Goal: Transaction & Acquisition: Purchase product/service

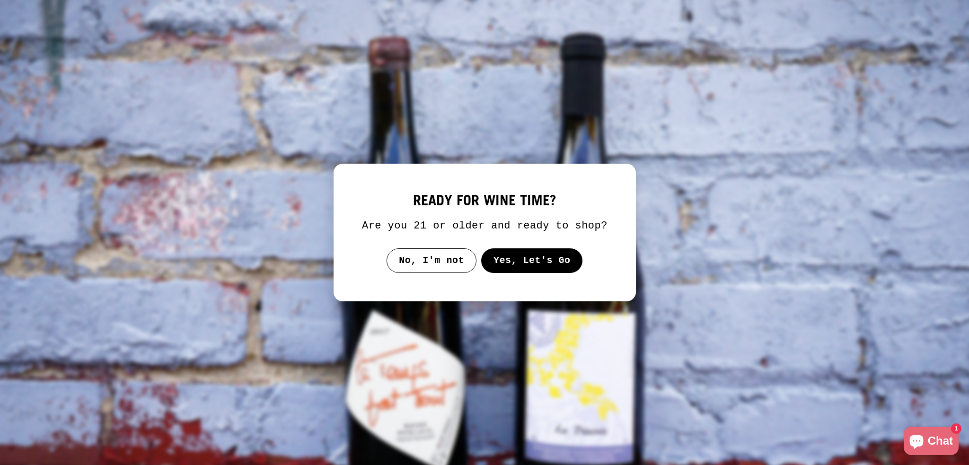
click at [513, 260] on button "Yes, Let's Go" at bounding box center [532, 260] width 102 height 25
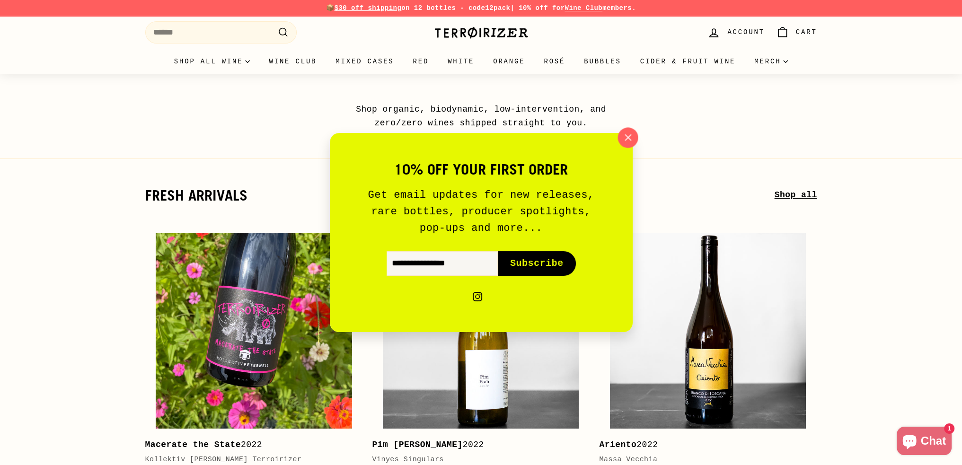
click at [632, 137] on icon "button" at bounding box center [627, 138] width 14 height 14
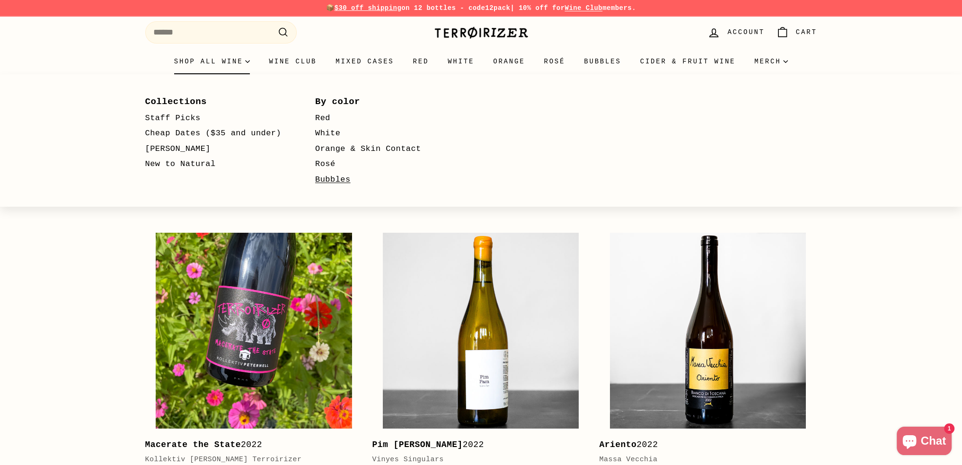
click at [328, 177] on link "Bubbles" at bounding box center [386, 180] width 143 height 16
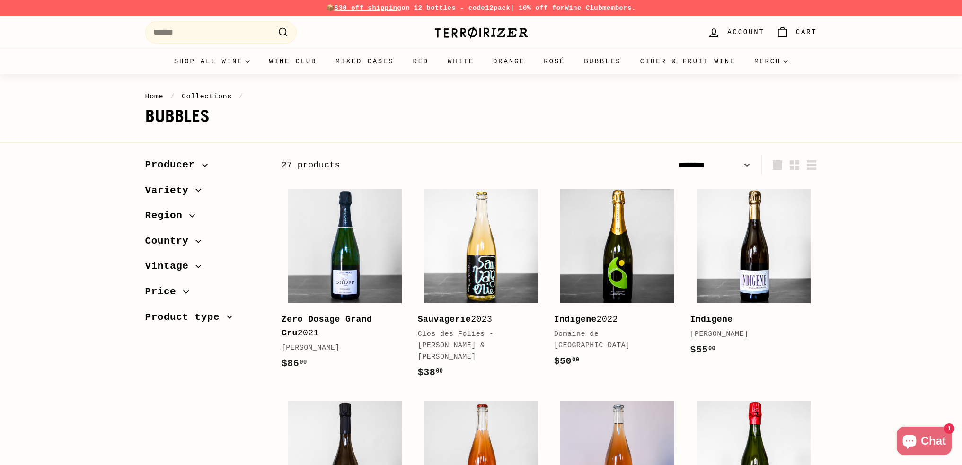
select select "******"
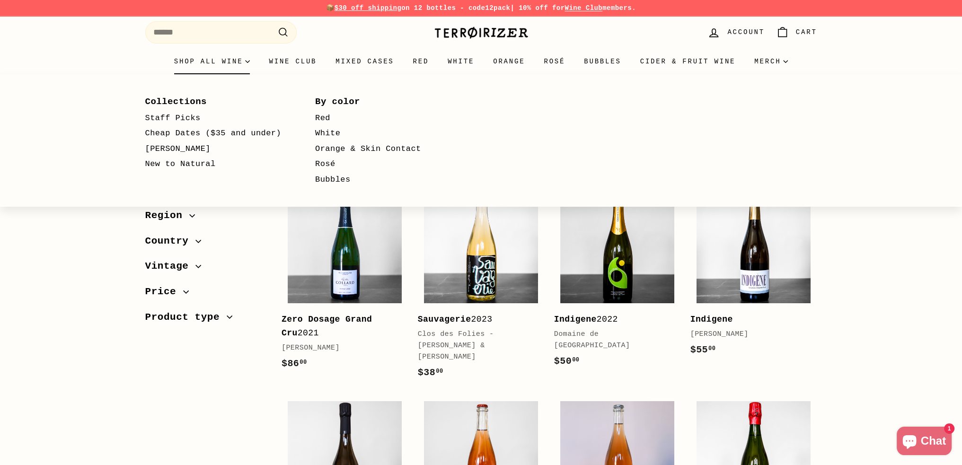
click at [245, 64] on summary "Shop all wine" at bounding box center [212, 62] width 95 height 26
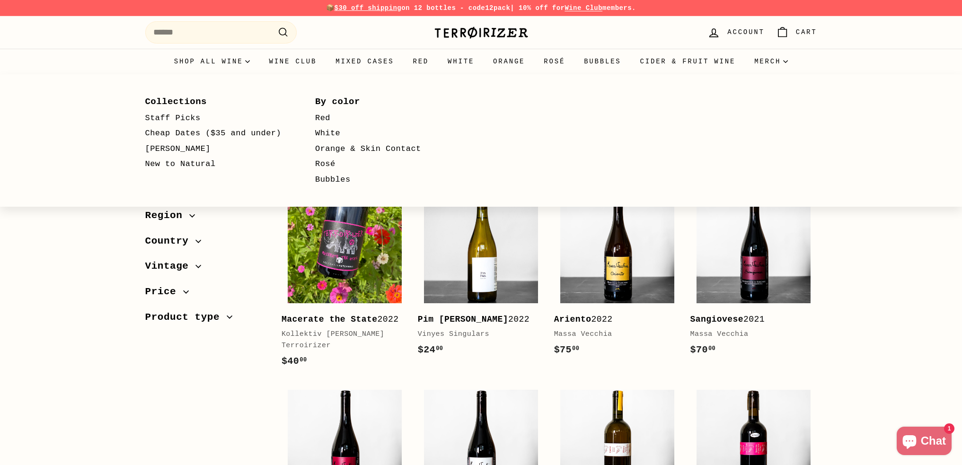
select select "**********"
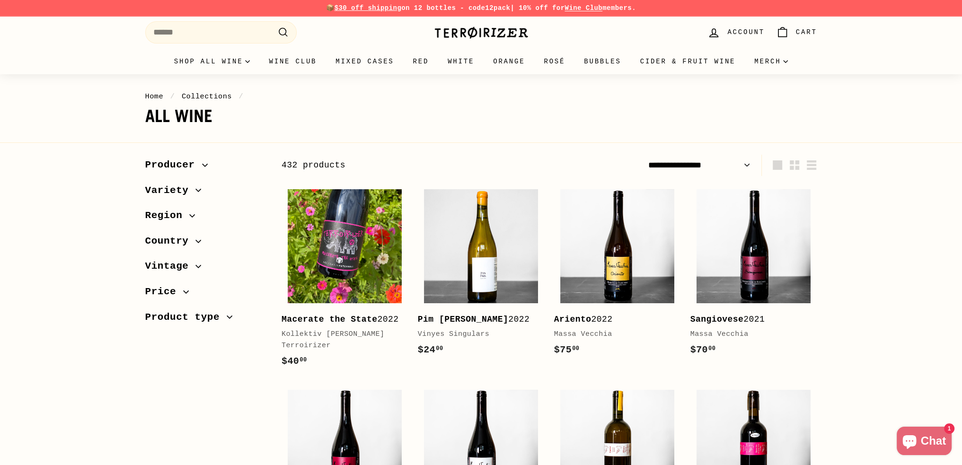
click at [178, 168] on span "Producer" at bounding box center [173, 165] width 57 height 16
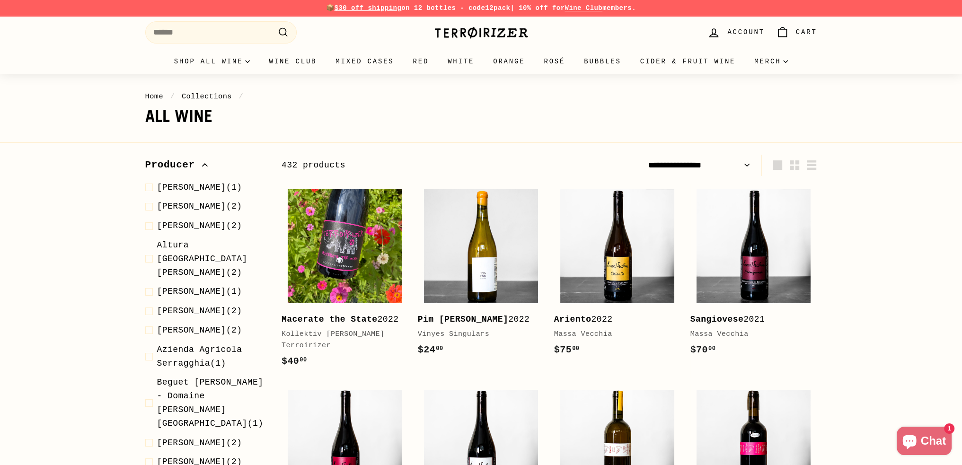
click at [180, 168] on span "Producer" at bounding box center [173, 165] width 57 height 16
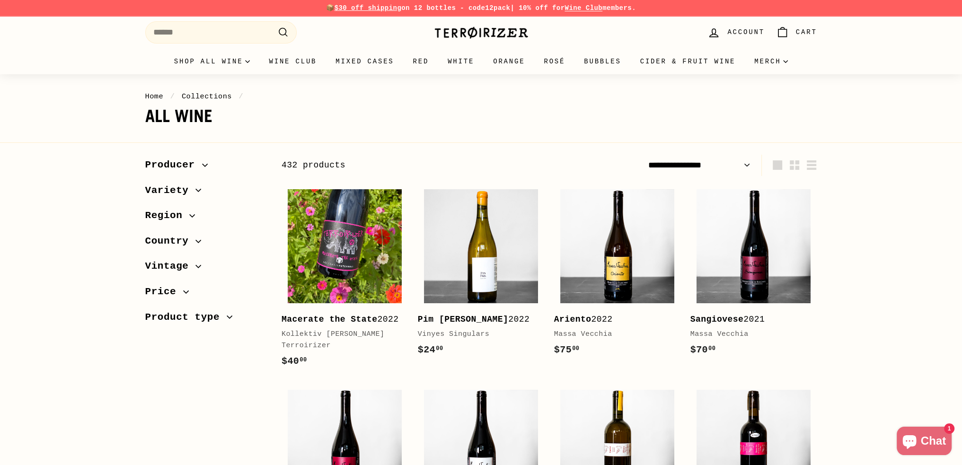
click at [176, 215] on span "Region" at bounding box center [167, 216] width 44 height 16
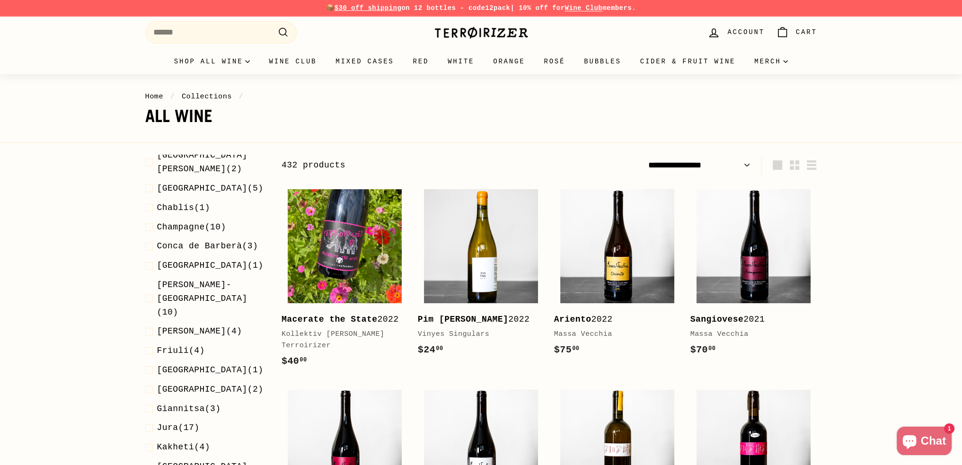
scroll to position [552, 0]
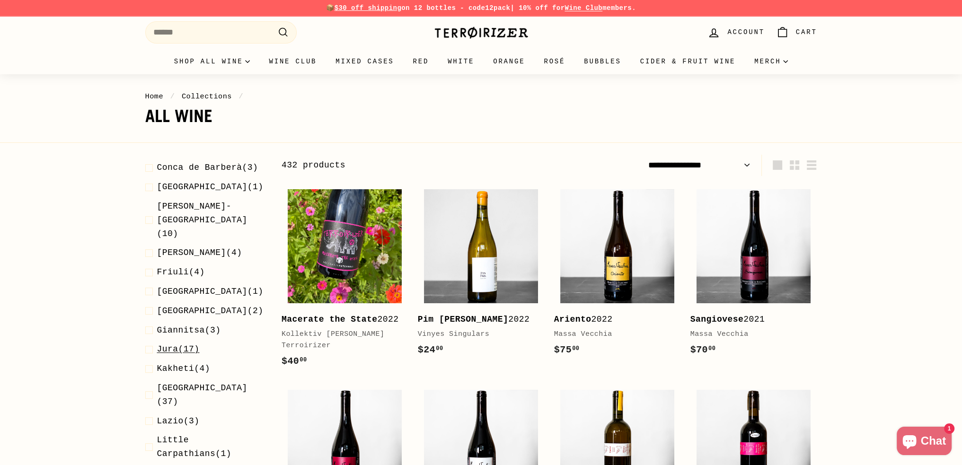
click at [167, 344] on span "Jura" at bounding box center [167, 348] width 21 height 9
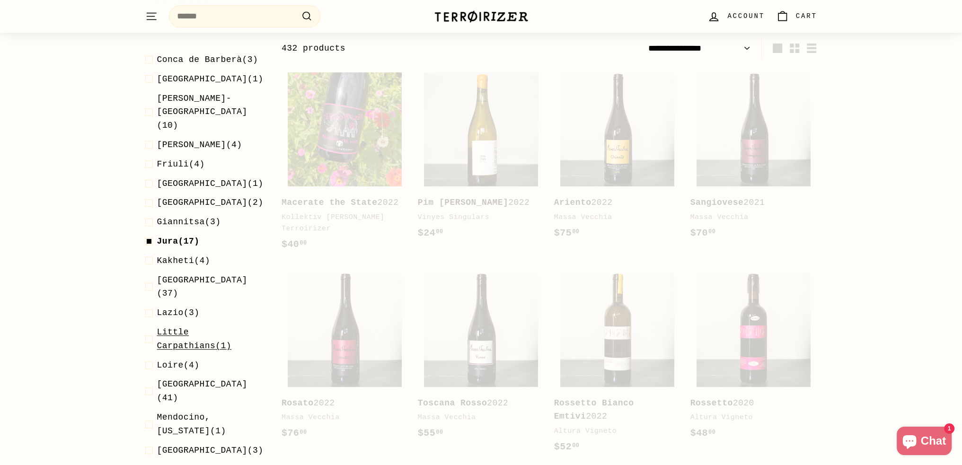
scroll to position [117, 0]
select select "**********"
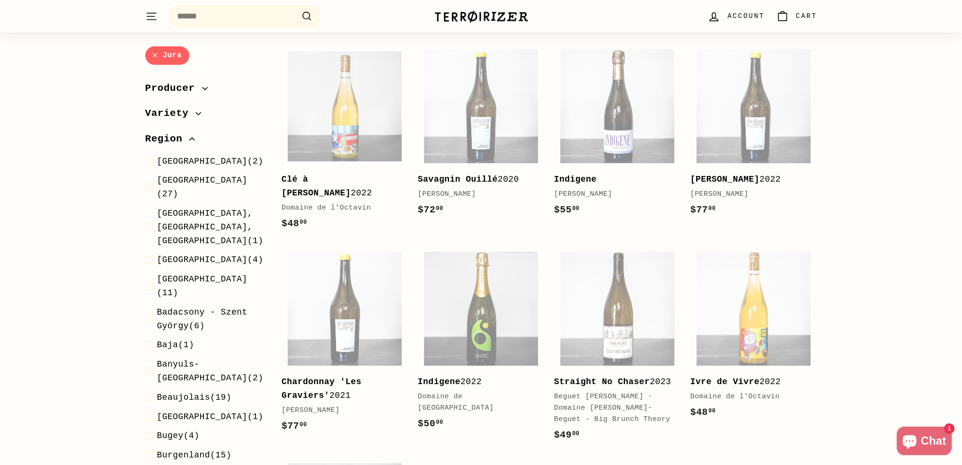
scroll to position [590, 0]
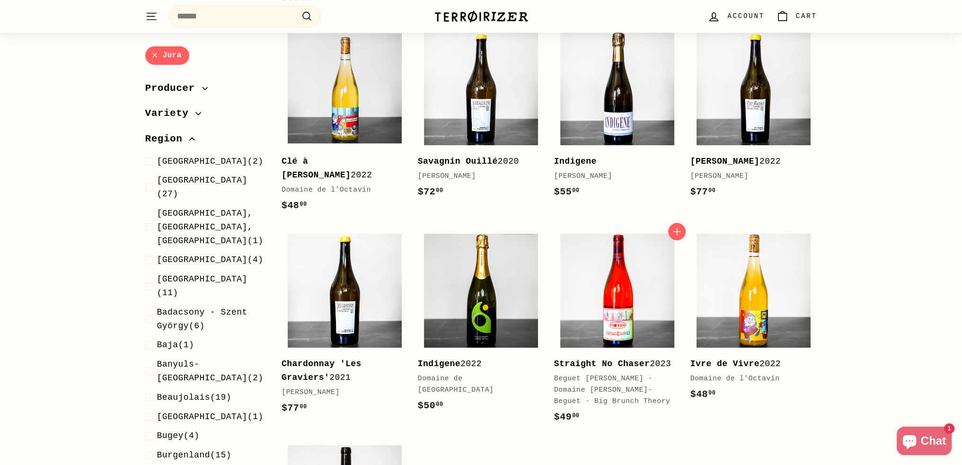
click at [620, 277] on img at bounding box center [617, 291] width 114 height 114
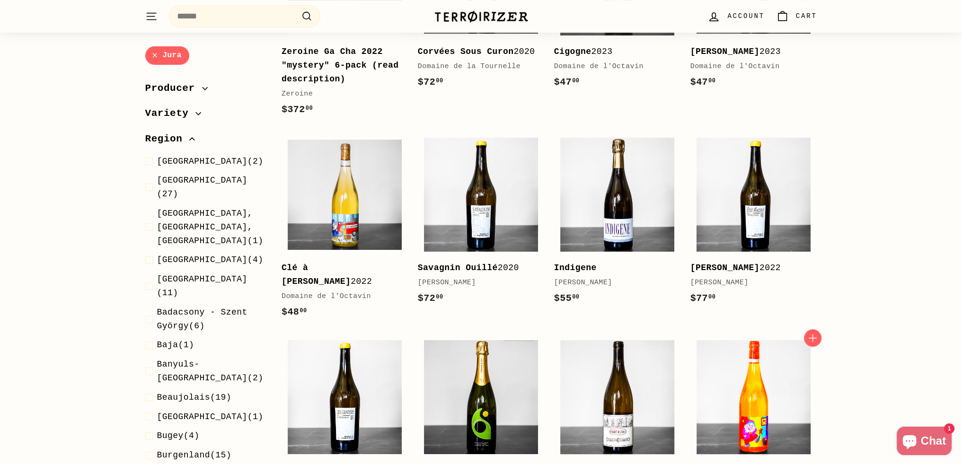
scroll to position [354, 0]
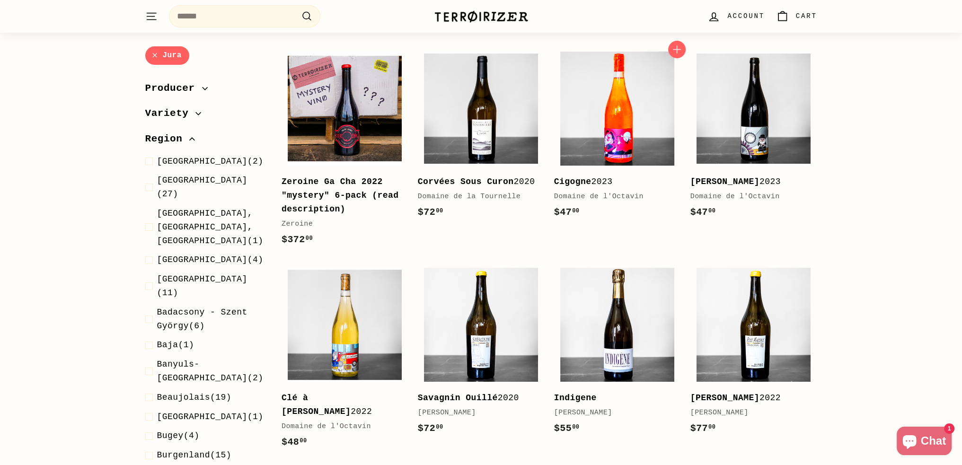
click at [607, 141] on img at bounding box center [617, 109] width 114 height 114
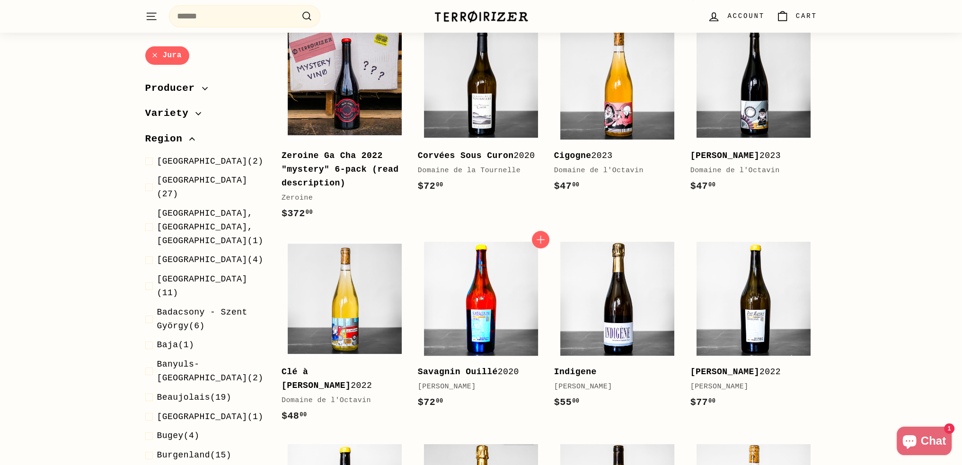
scroll to position [394, 0]
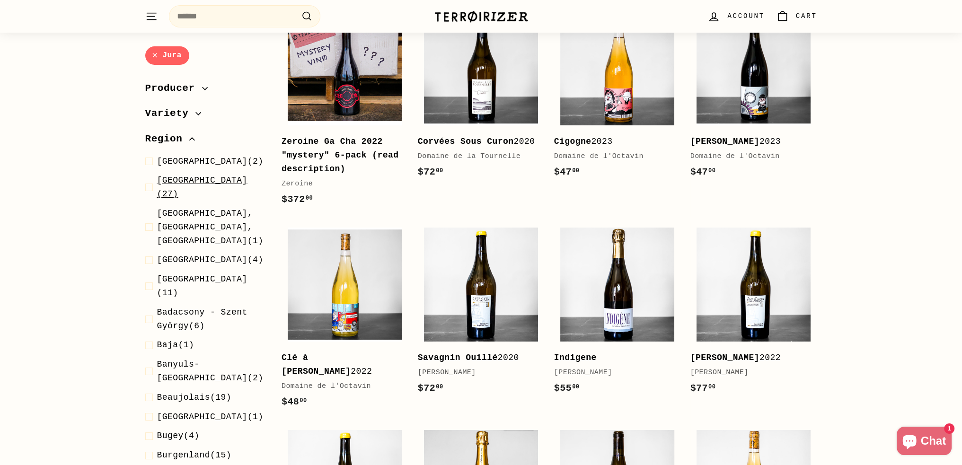
click at [191, 183] on span "Alsace (27)" at bounding box center [211, 187] width 109 height 27
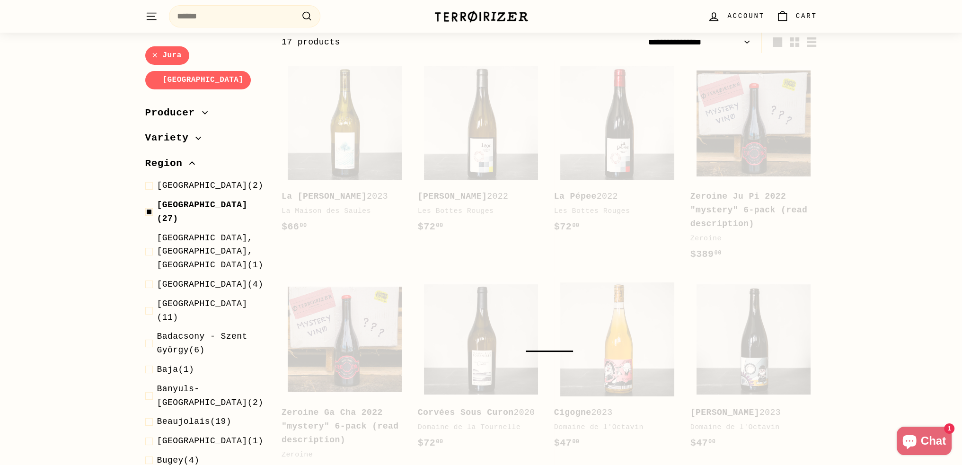
scroll to position [117, 0]
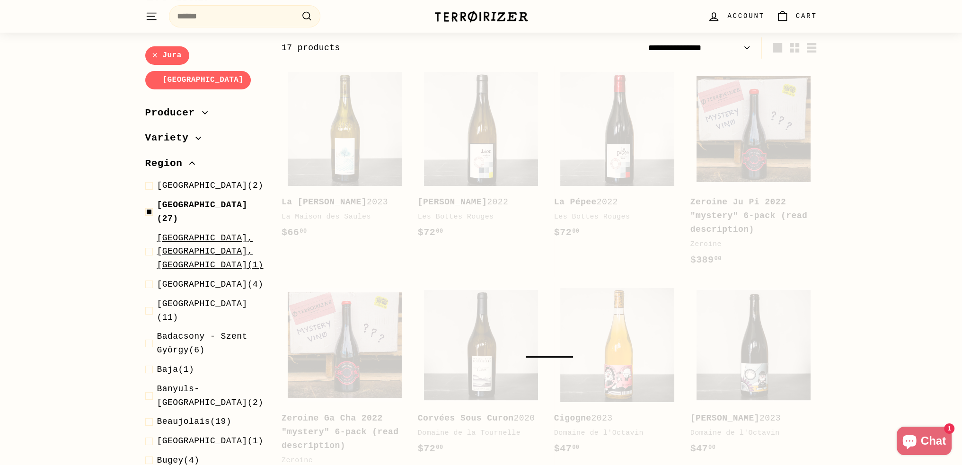
select select "**********"
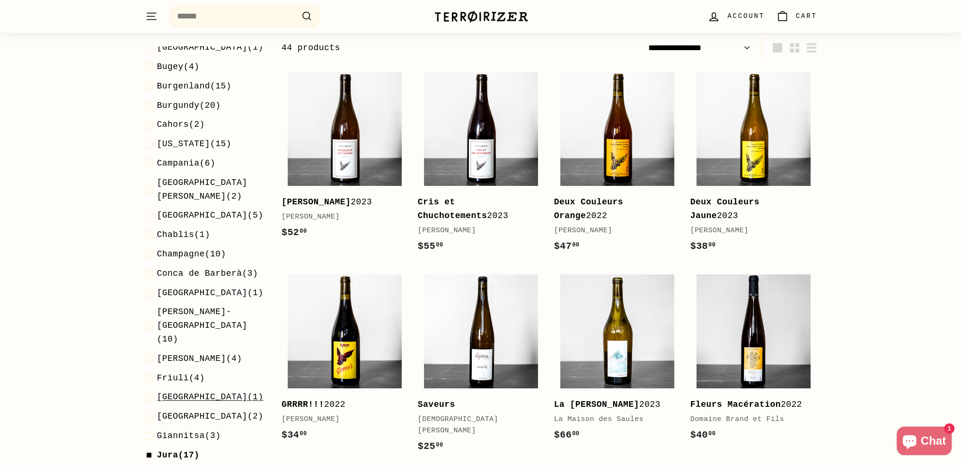
scroll to position [394, 0]
click at [152, 448] on span at bounding box center [151, 455] width 12 height 14
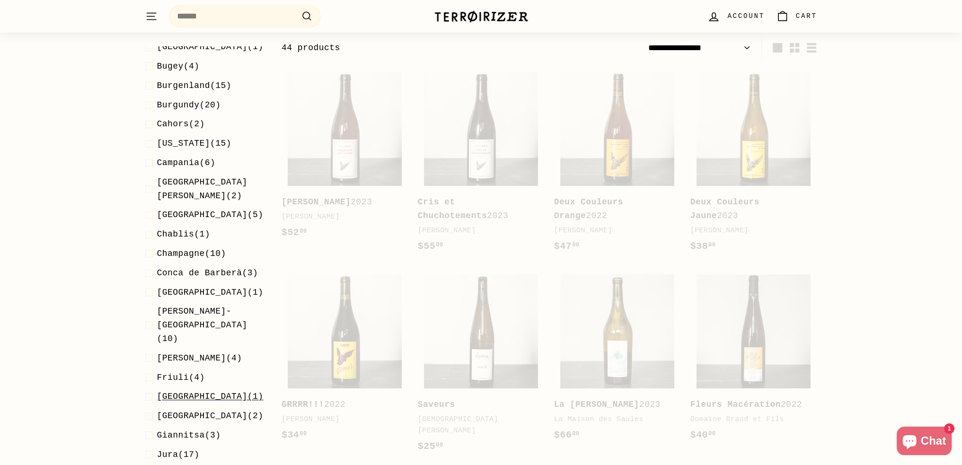
select select "**********"
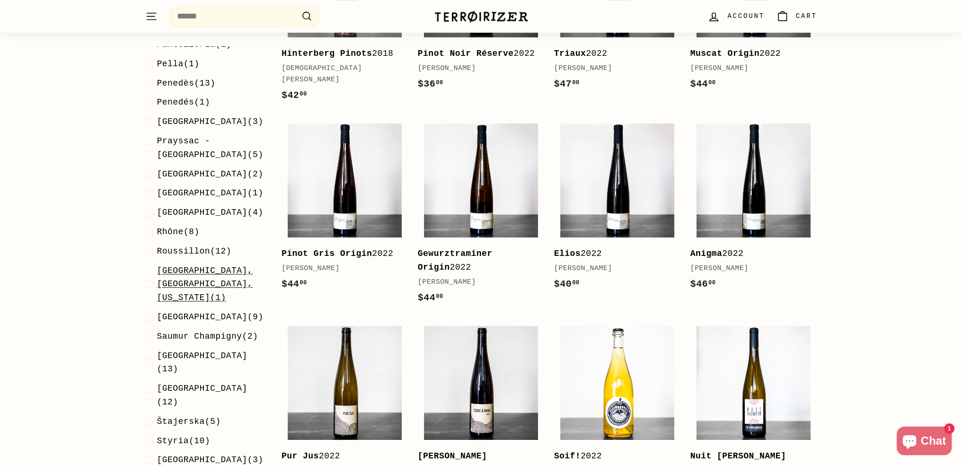
scroll to position [1183, 0]
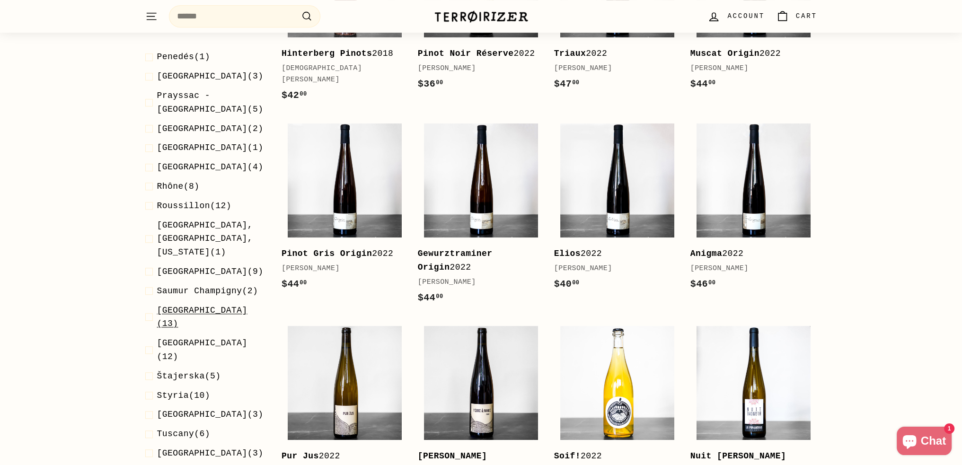
click at [149, 303] on span at bounding box center [151, 316] width 12 height 27
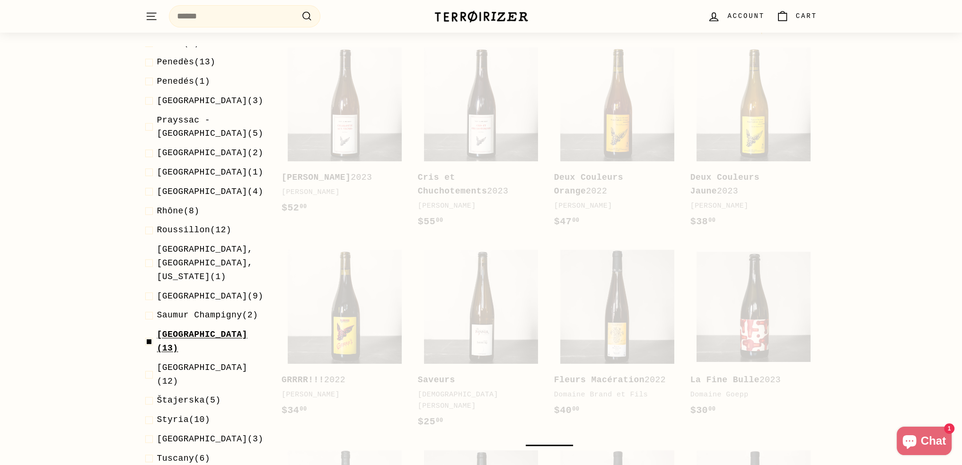
scroll to position [117, 0]
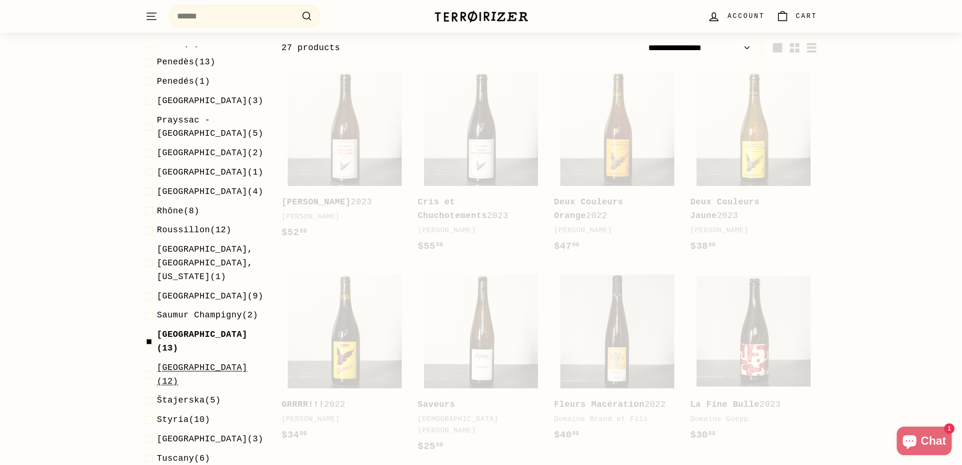
select select "**********"
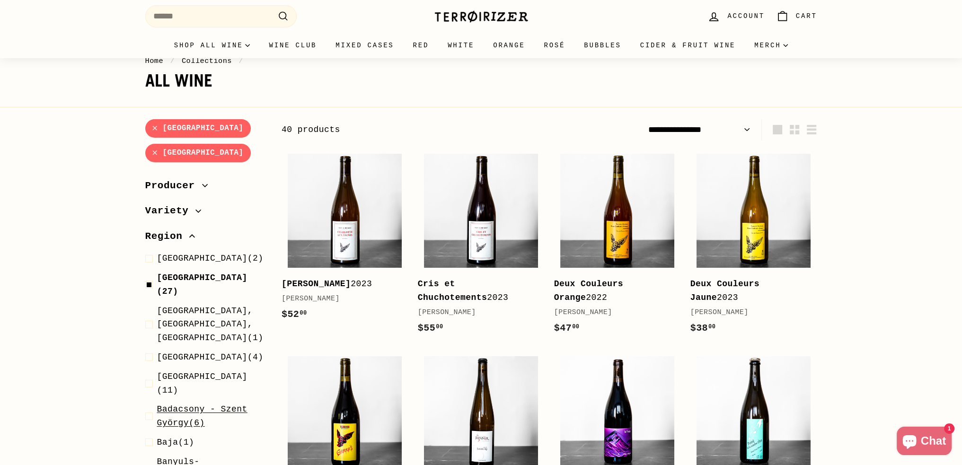
scroll to position [0, 0]
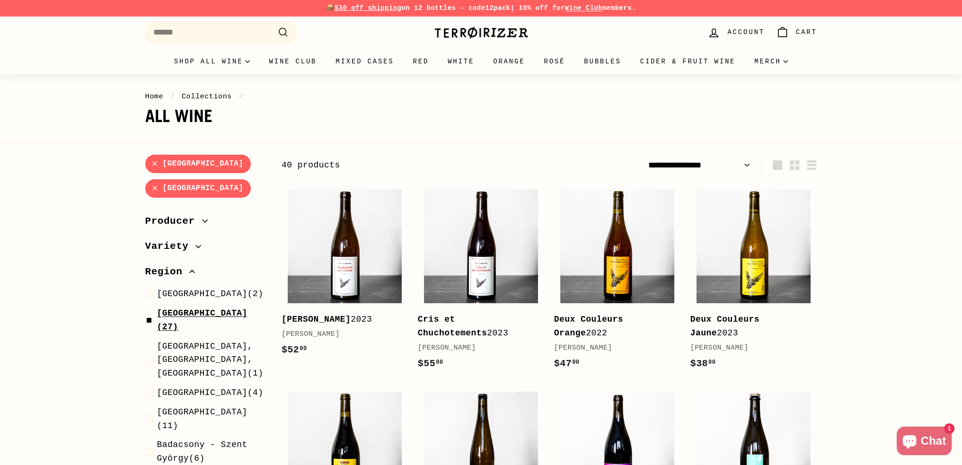
click at [151, 307] on span at bounding box center [151, 320] width 12 height 27
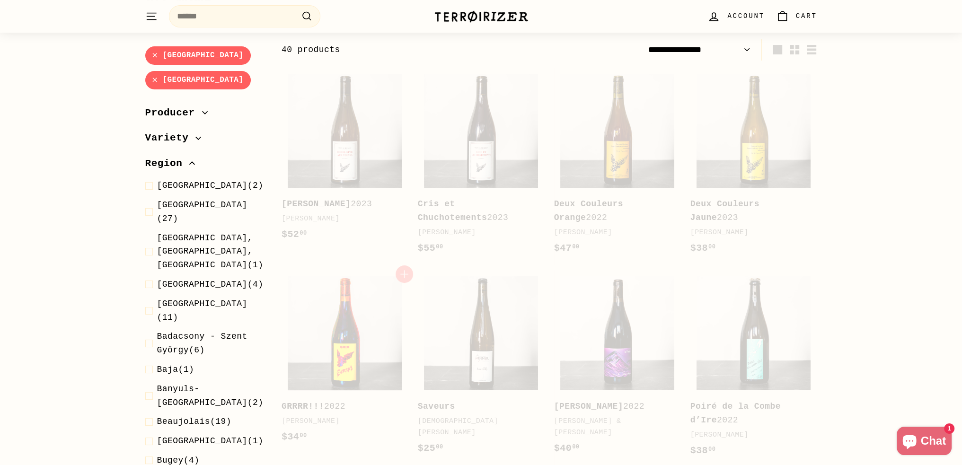
scroll to position [117, 0]
select select "**********"
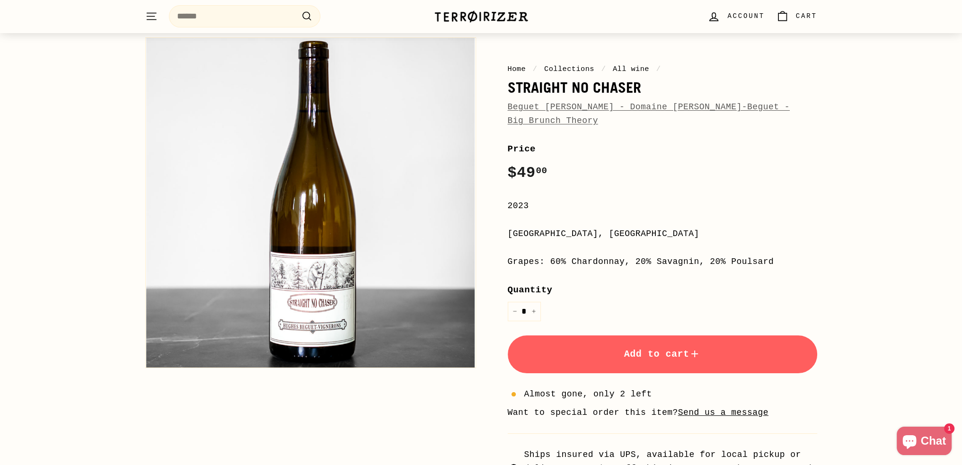
scroll to position [79, 0]
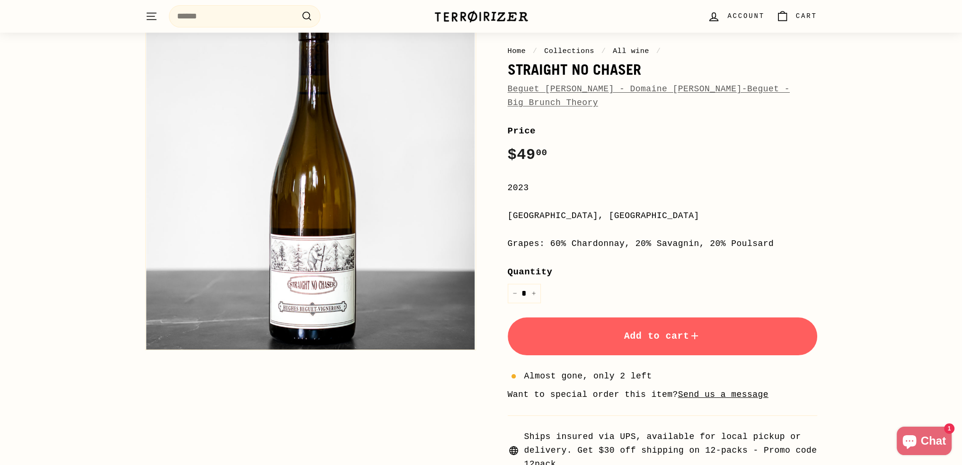
click at [658, 331] on span "Add to cart" at bounding box center [662, 336] width 77 height 11
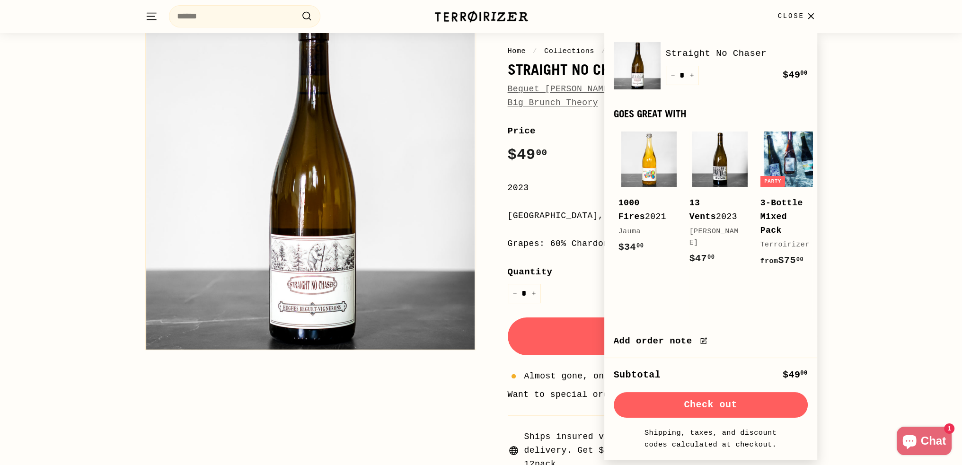
click at [855, 251] on div "Home / Collections / All wine / Straight No Chaser Beguet Patrice - Domaine Hug…" at bounding box center [481, 261] width 962 height 531
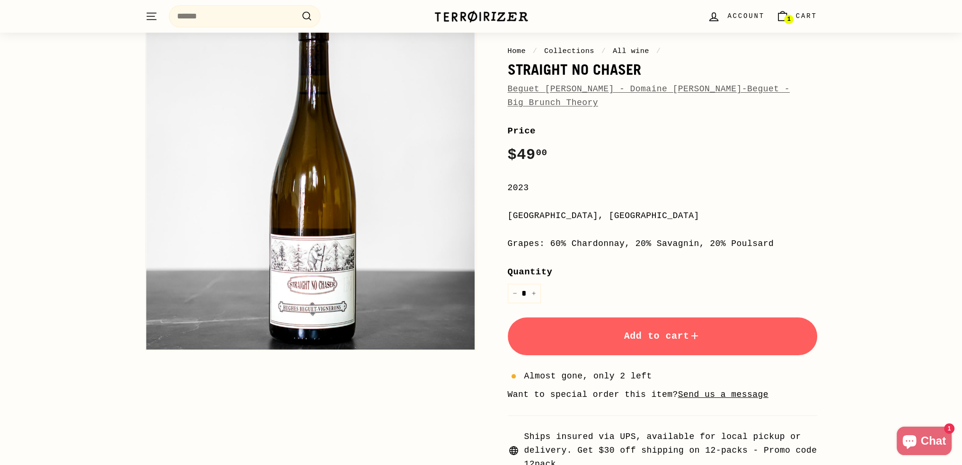
click at [625, 317] on button "Add to cart" at bounding box center [662, 336] width 309 height 38
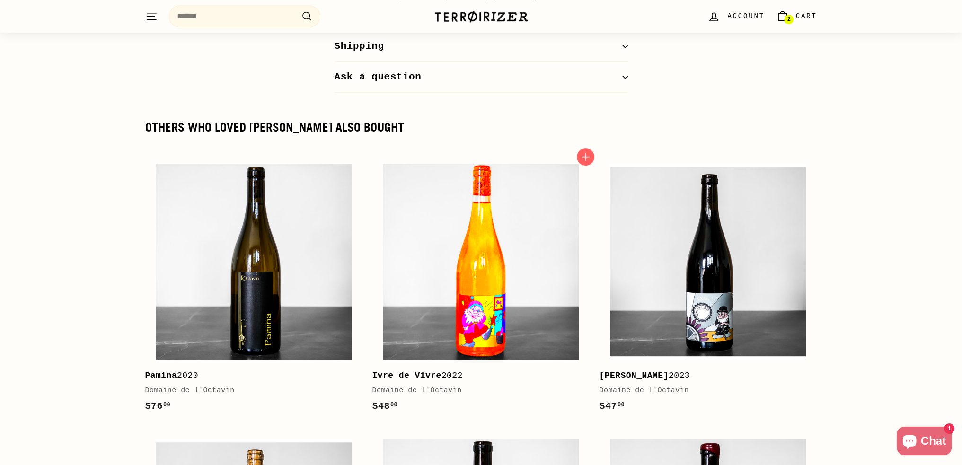
scroll to position [1025, 0]
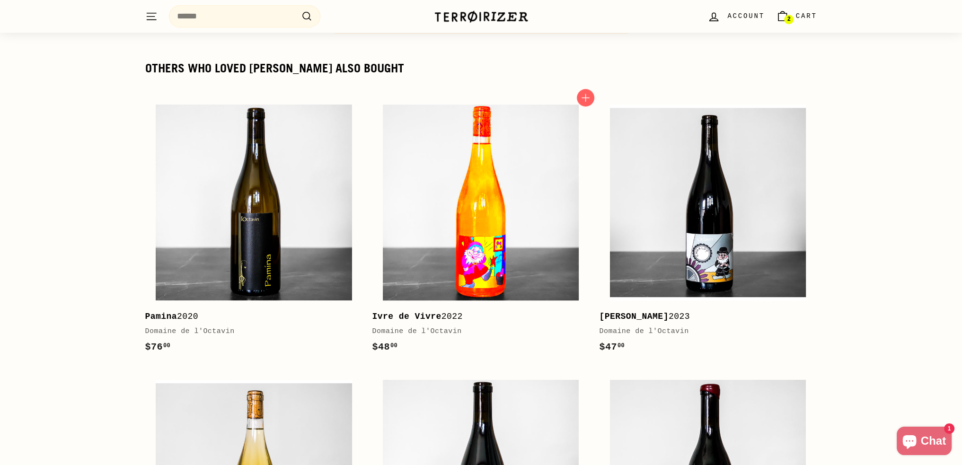
click at [536, 222] on img at bounding box center [481, 203] width 196 height 196
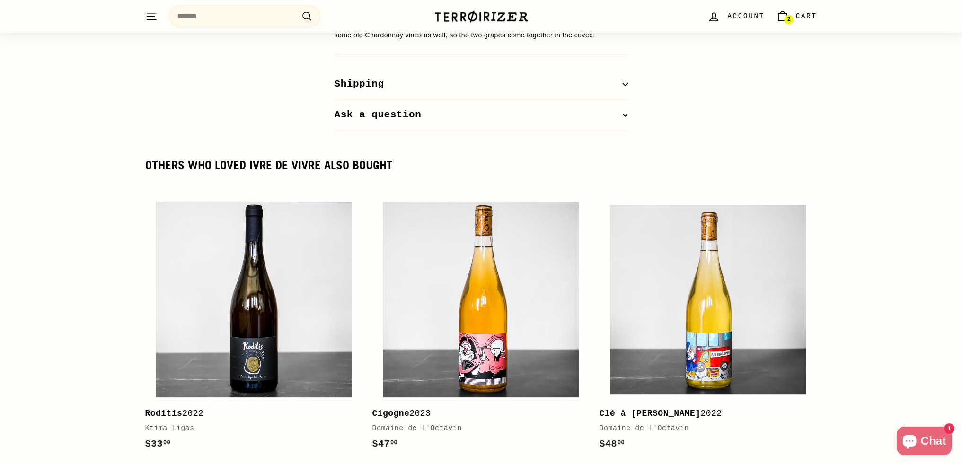
scroll to position [946, 0]
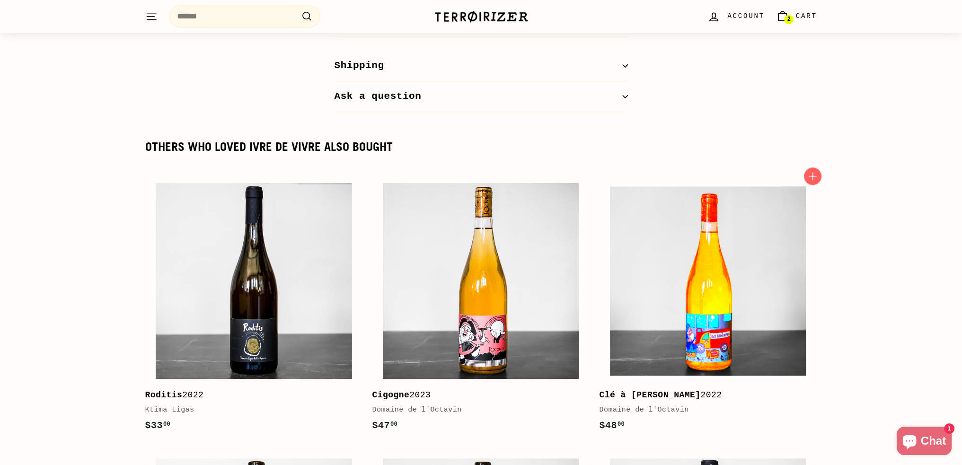
click at [698, 254] on img at bounding box center [708, 281] width 196 height 196
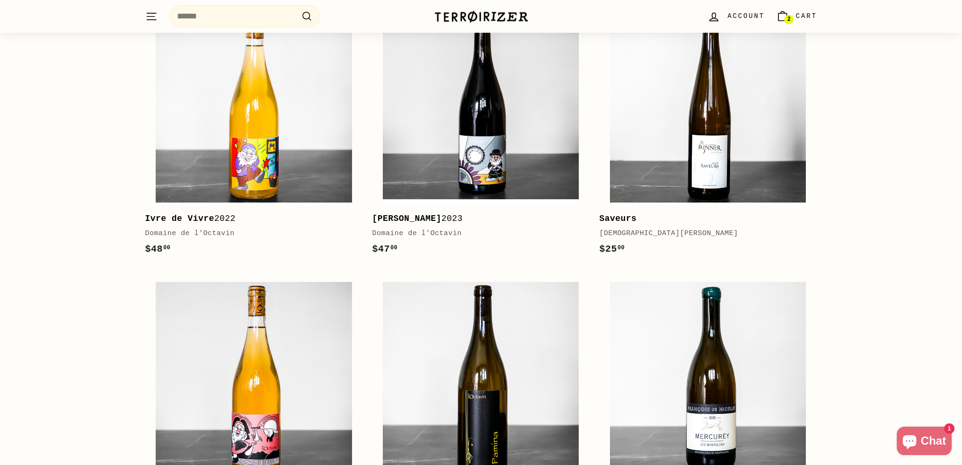
scroll to position [1104, 0]
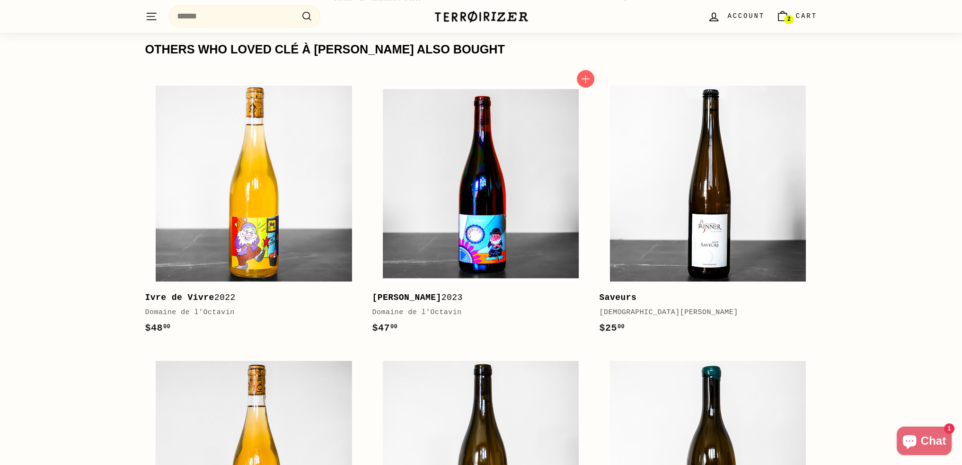
click at [528, 212] on img at bounding box center [481, 184] width 196 height 196
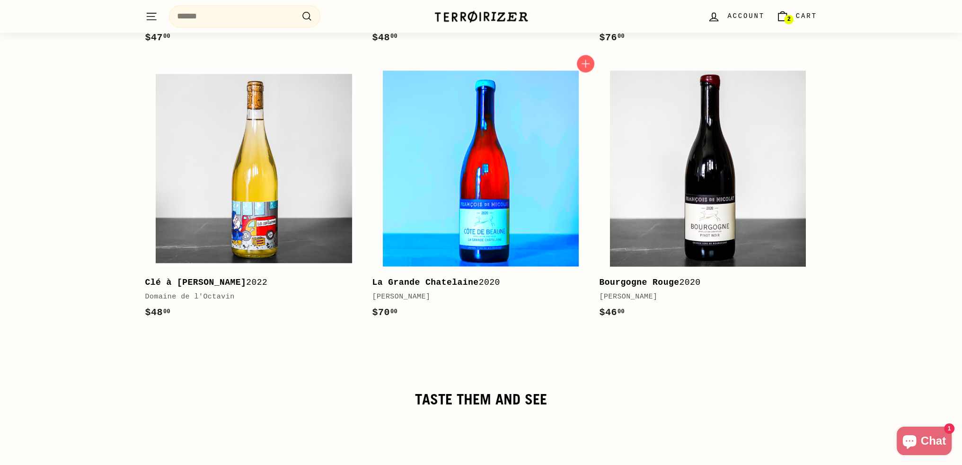
scroll to position [1498, 0]
